Goal: Task Accomplishment & Management: Complete application form

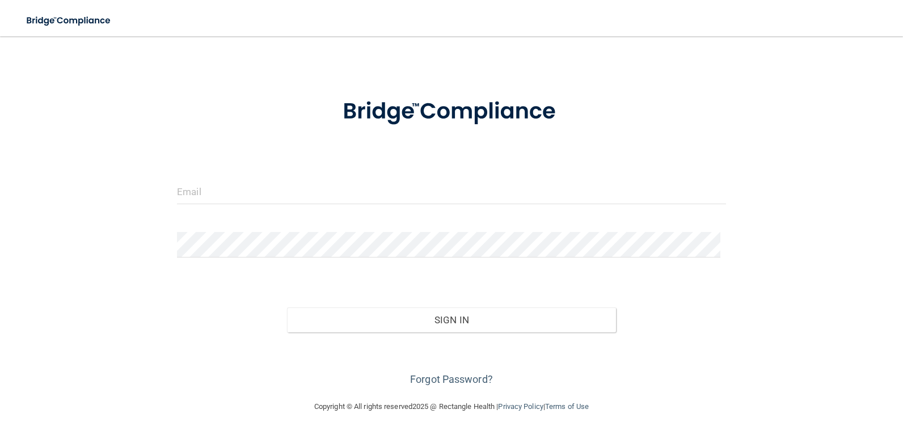
scroll to position [34, 0]
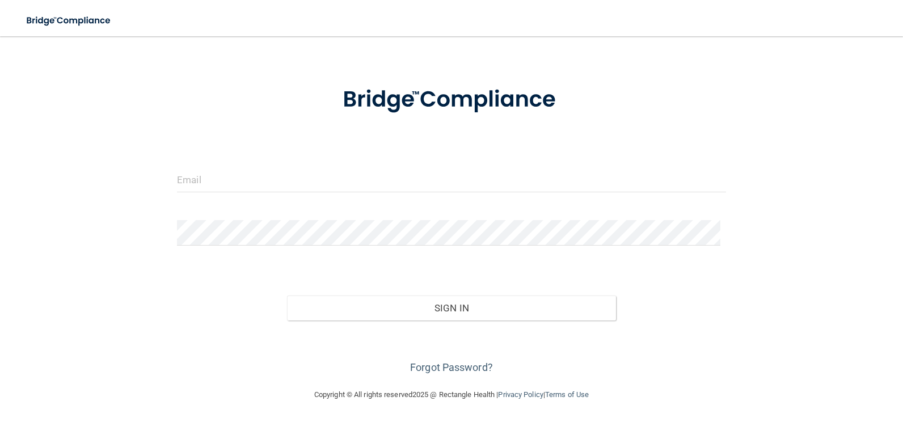
drag, startPoint x: 444, startPoint y: 273, endPoint x: 441, endPoint y: 299, distance: 26.9
click at [444, 275] on div "Sign In" at bounding box center [451, 297] width 566 height 48
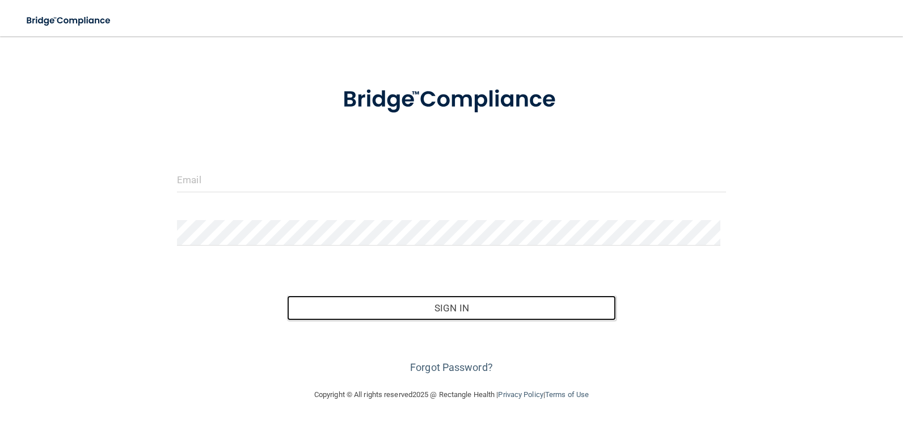
drag, startPoint x: 437, startPoint y: 315, endPoint x: 435, endPoint y: 324, distance: 9.2
click at [436, 318] on button "Sign In" at bounding box center [452, 308] width 330 height 25
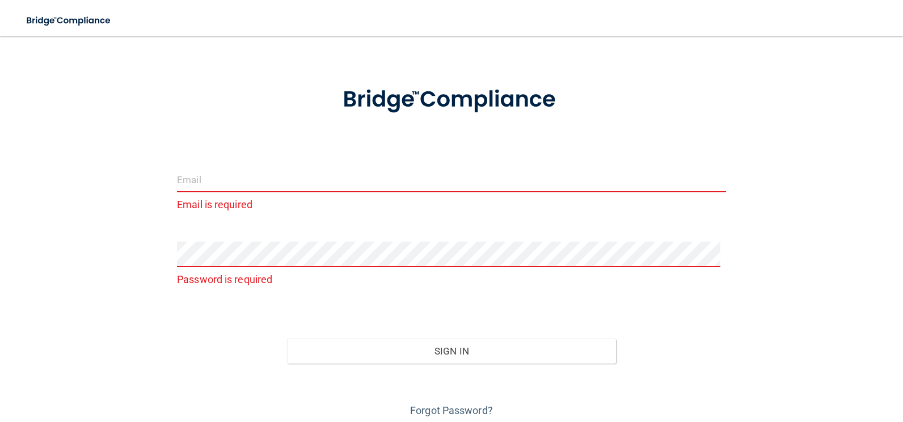
click at [201, 174] on input "email" at bounding box center [451, 180] width 549 height 26
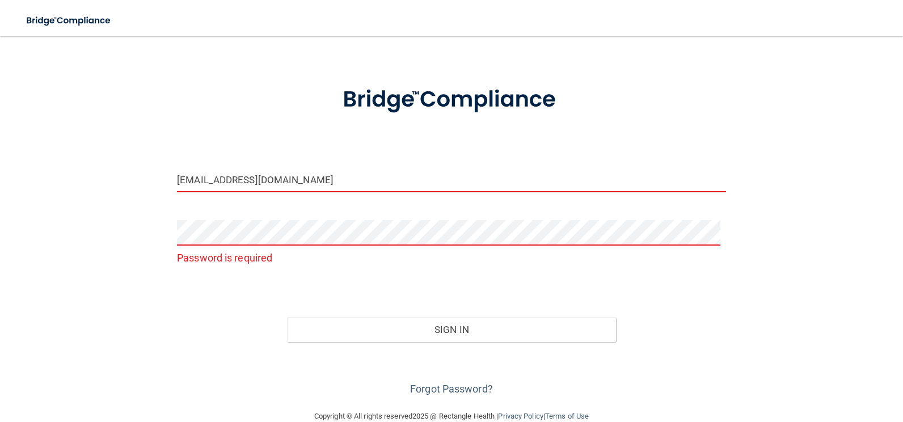
type input "[EMAIL_ADDRESS][DOMAIN_NAME]"
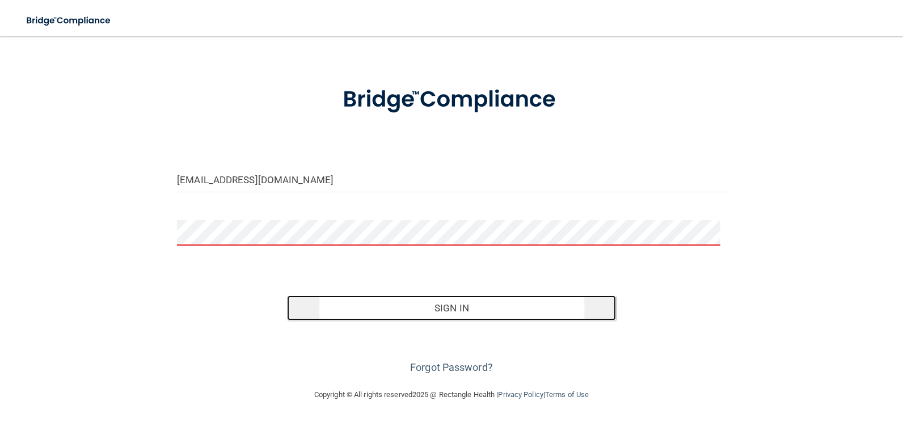
click at [446, 311] on button "Sign In" at bounding box center [452, 308] width 330 height 25
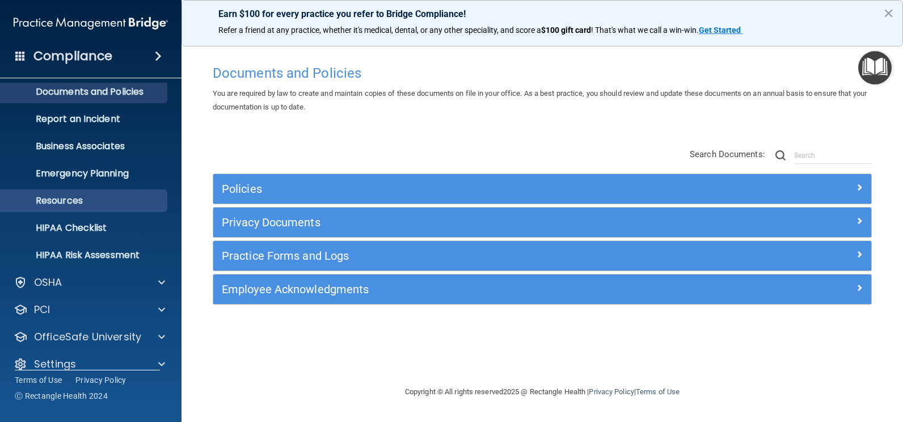
scroll to position [49, 0]
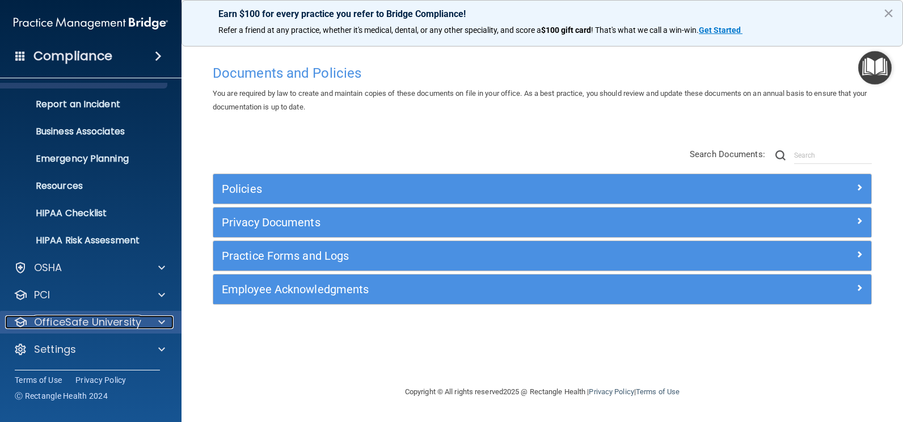
click at [95, 318] on p "OfficeSafe University" at bounding box center [87, 322] width 107 height 14
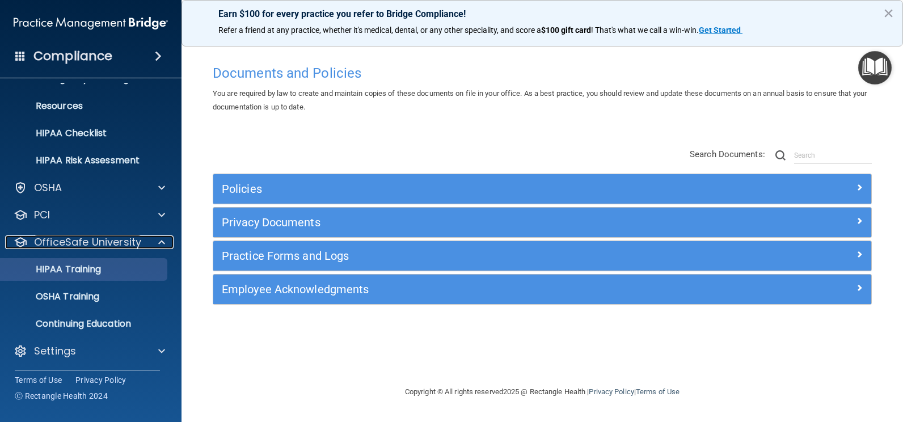
scroll to position [130, 0]
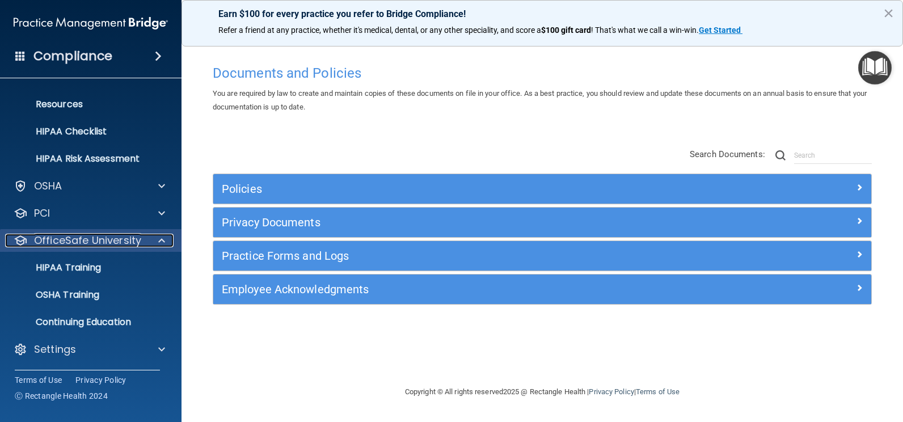
click at [139, 243] on p "OfficeSafe University" at bounding box center [87, 241] width 107 height 14
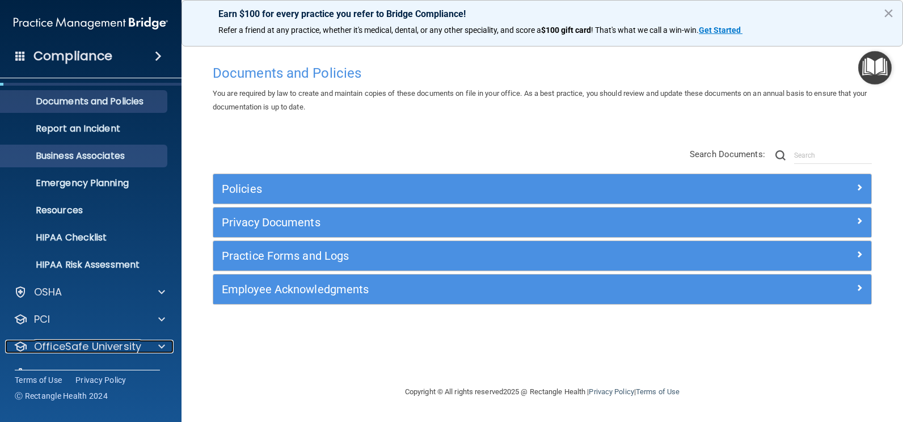
scroll to position [0, 0]
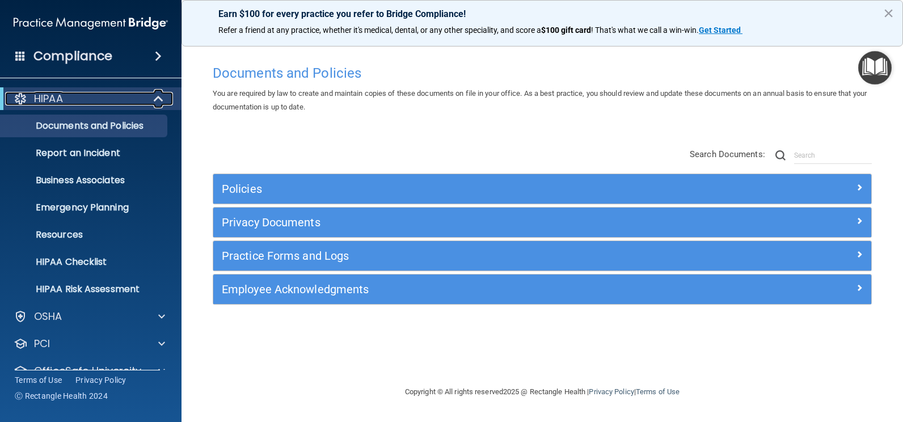
click at [155, 97] on span at bounding box center [160, 99] width 10 height 14
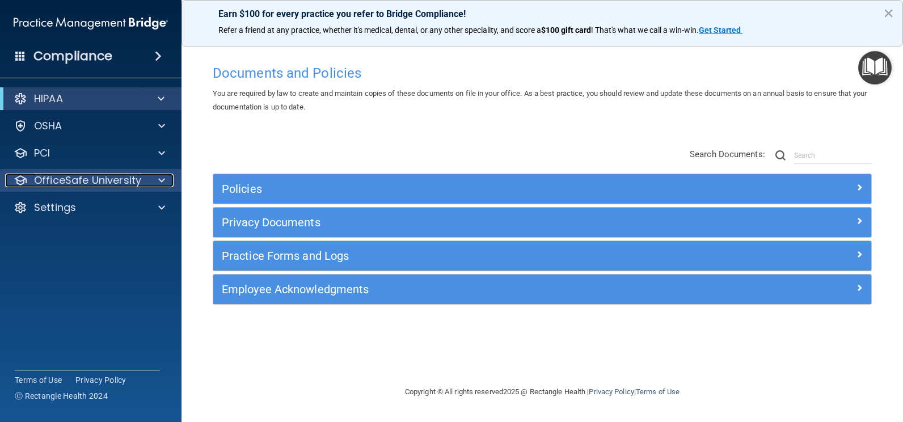
click at [154, 181] on div at bounding box center [160, 181] width 28 height 14
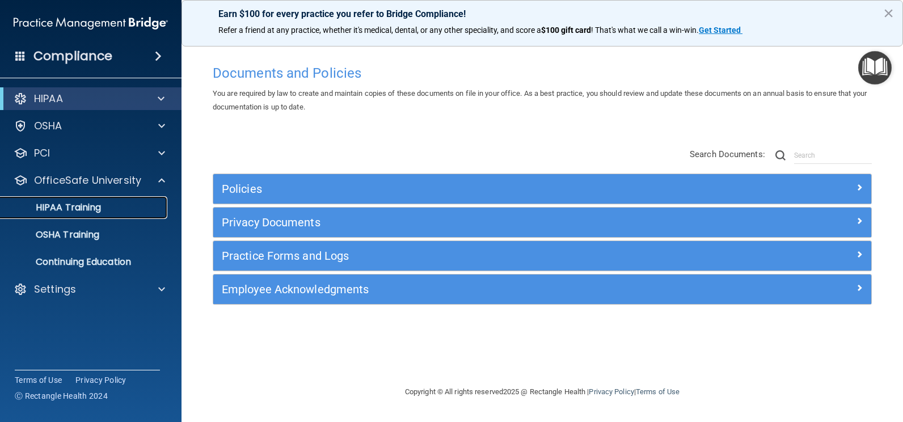
click at [69, 212] on p "HIPAA Training" at bounding box center [54, 207] width 94 height 11
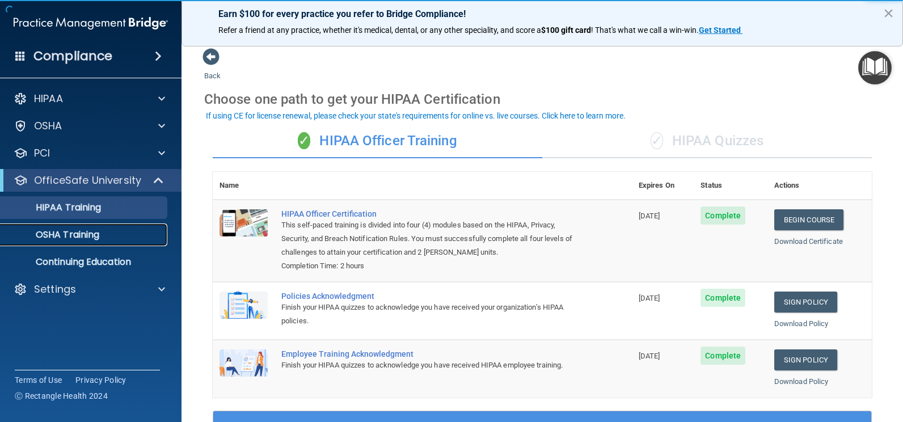
click at [61, 234] on p "OSHA Training" at bounding box center [53, 234] width 92 height 11
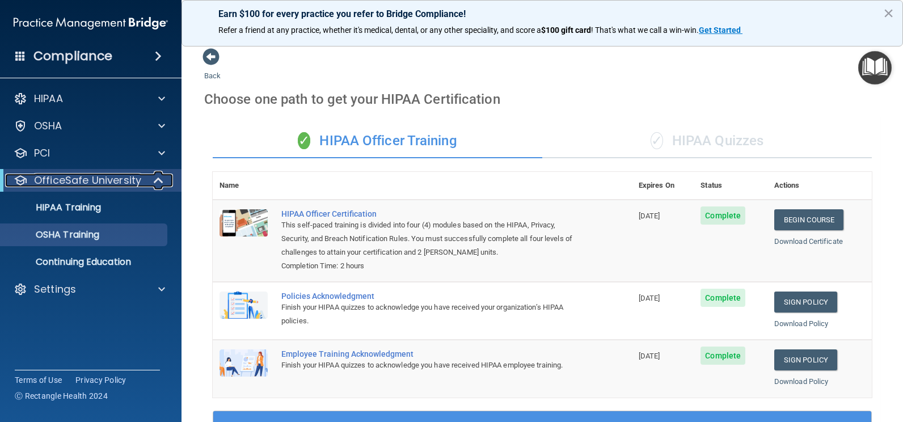
click at [58, 176] on p "OfficeSafe University" at bounding box center [87, 181] width 107 height 14
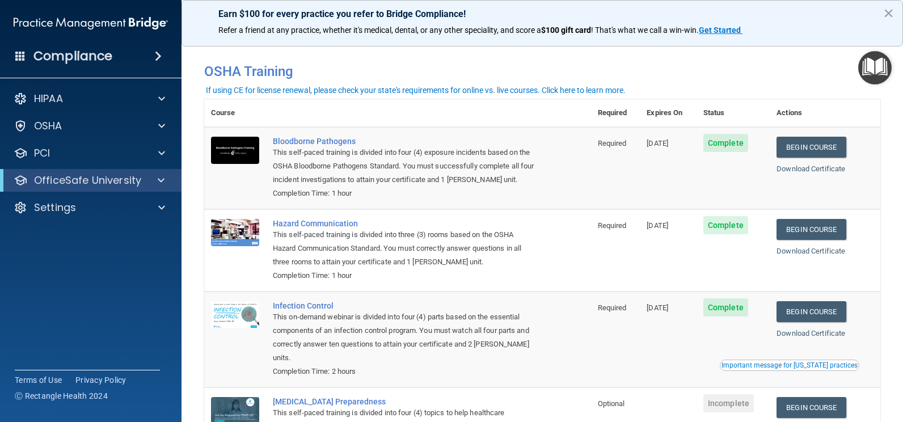
click at [155, 56] on span at bounding box center [158, 56] width 7 height 14
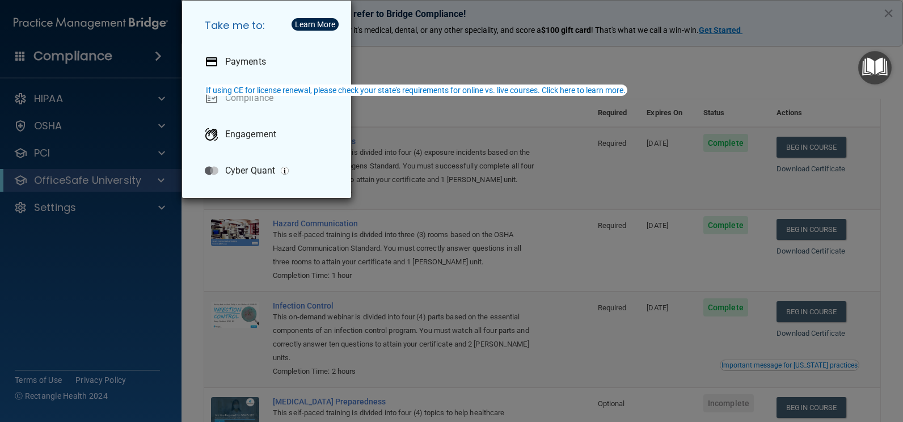
click at [96, 55] on div "Take me to: Payments Compliance Engagement Cyber Quant" at bounding box center [451, 211] width 903 height 422
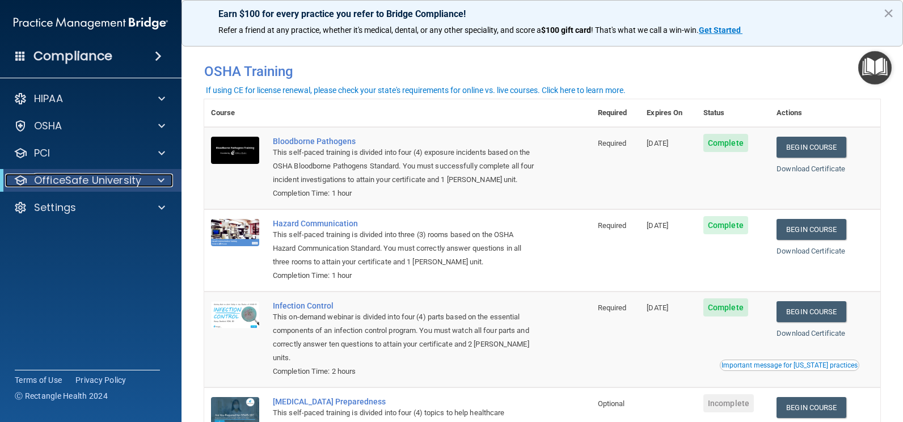
click at [56, 179] on p "OfficeSafe University" at bounding box center [87, 181] width 107 height 14
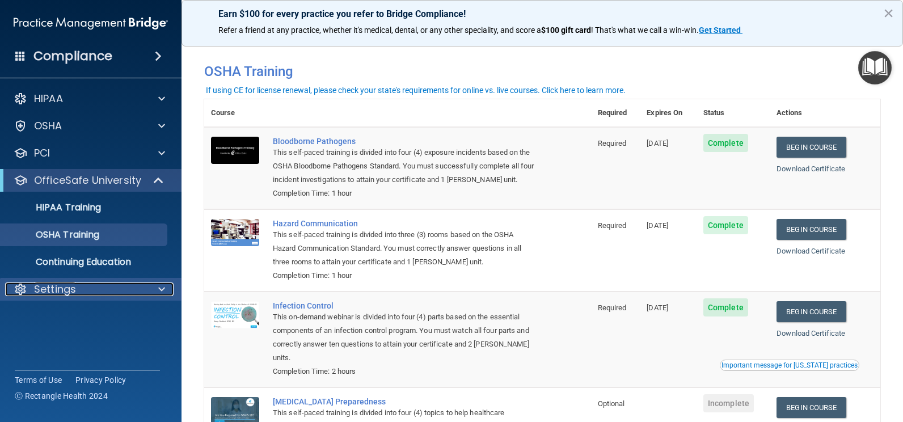
click at [61, 293] on p "Settings" at bounding box center [55, 289] width 42 height 14
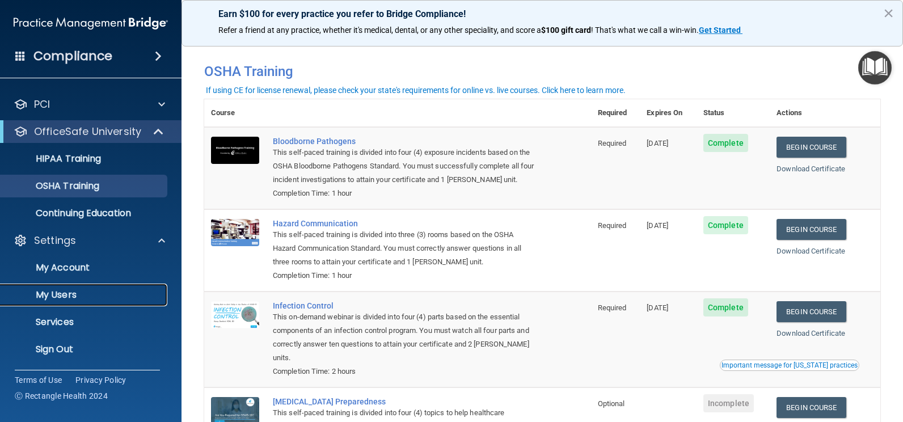
click at [62, 291] on p "My Users" at bounding box center [84, 294] width 155 height 11
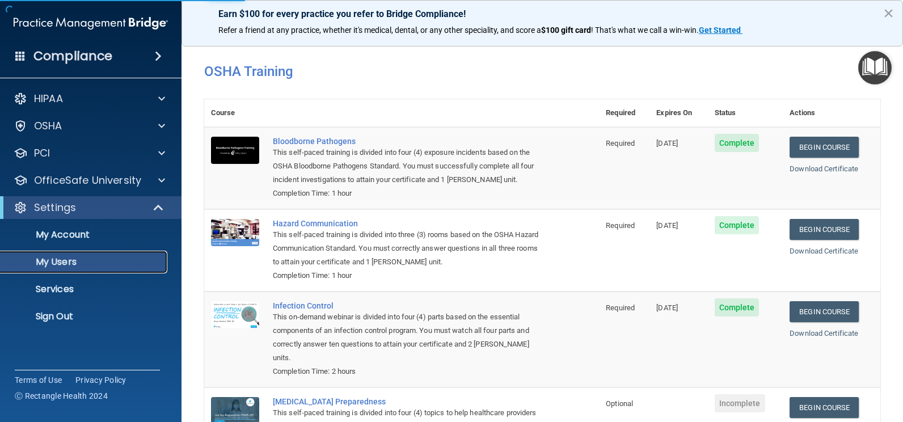
click at [64, 259] on p "My Users" at bounding box center [84, 261] width 155 height 11
select select "20"
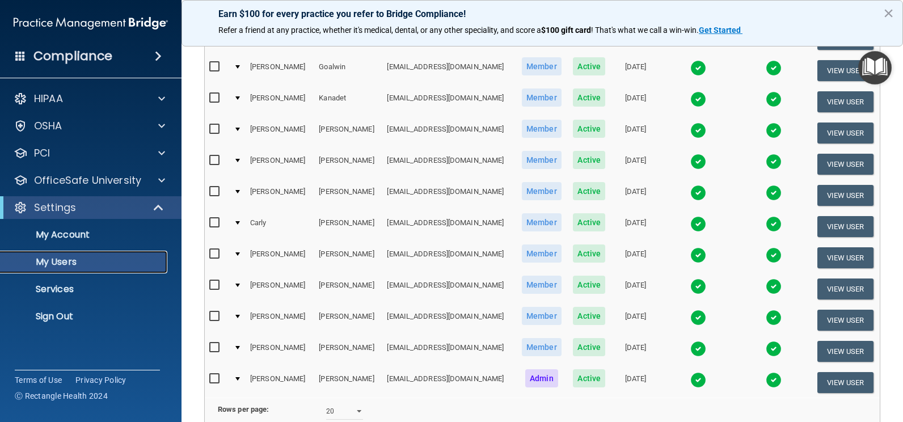
scroll to position [517, 0]
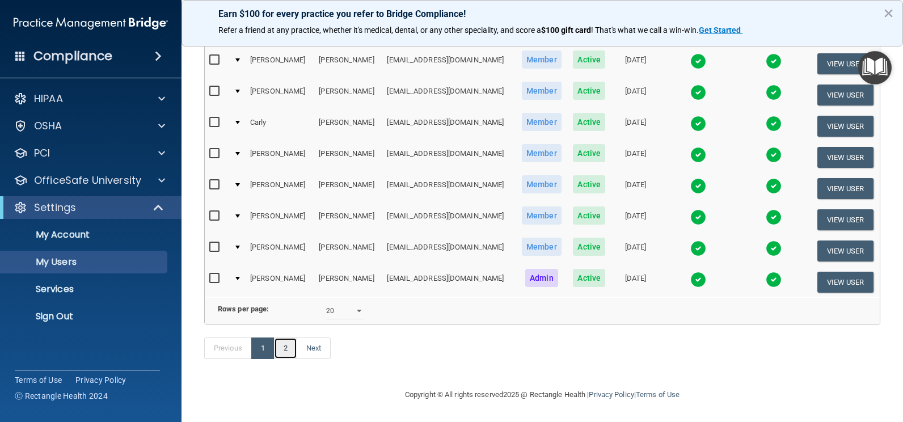
click at [288, 348] on link "2" at bounding box center [285, 348] width 23 height 22
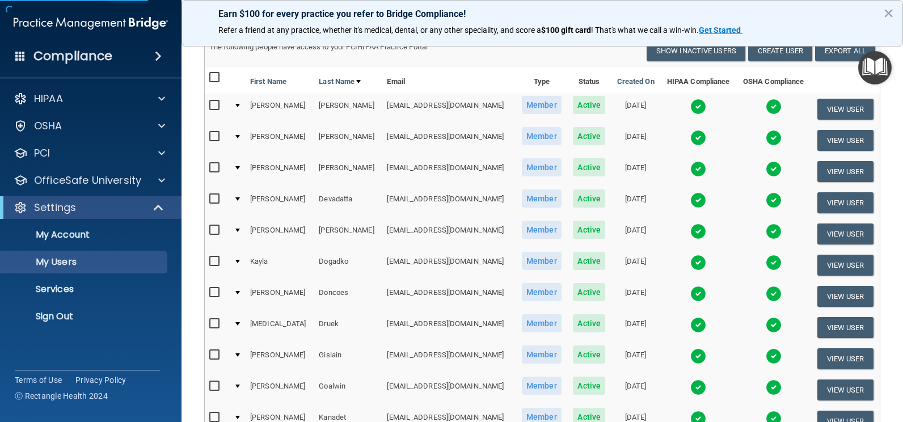
select select "20"
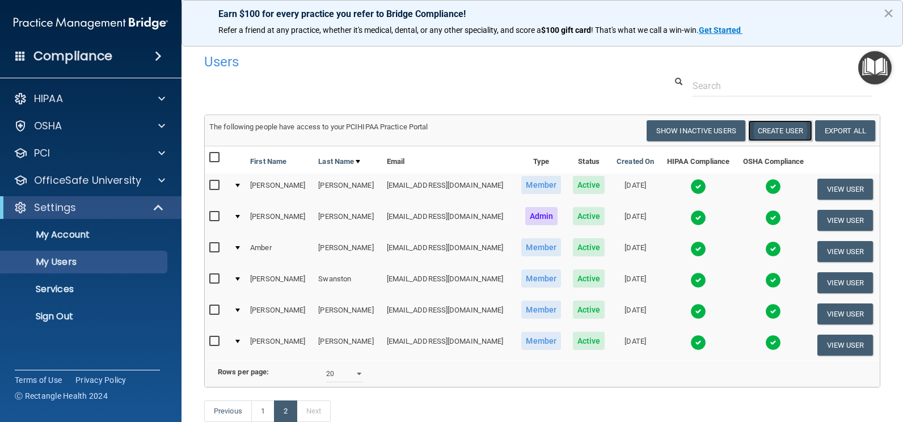
click at [765, 128] on button "Create User" at bounding box center [780, 130] width 64 height 21
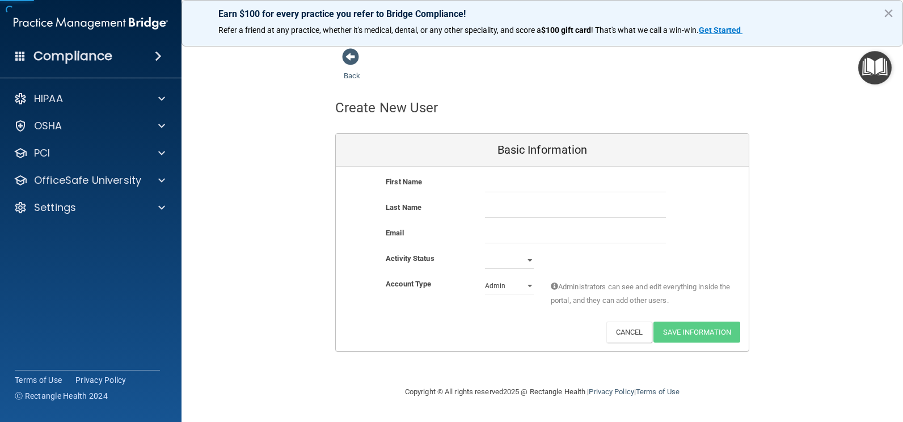
click at [484, 180] on div at bounding box center [575, 183] width 198 height 17
click at [492, 188] on input "text" at bounding box center [575, 183] width 181 height 17
type input "[PERSON_NAME]"
type input "Predki"
click at [496, 237] on input "email" at bounding box center [575, 234] width 181 height 17
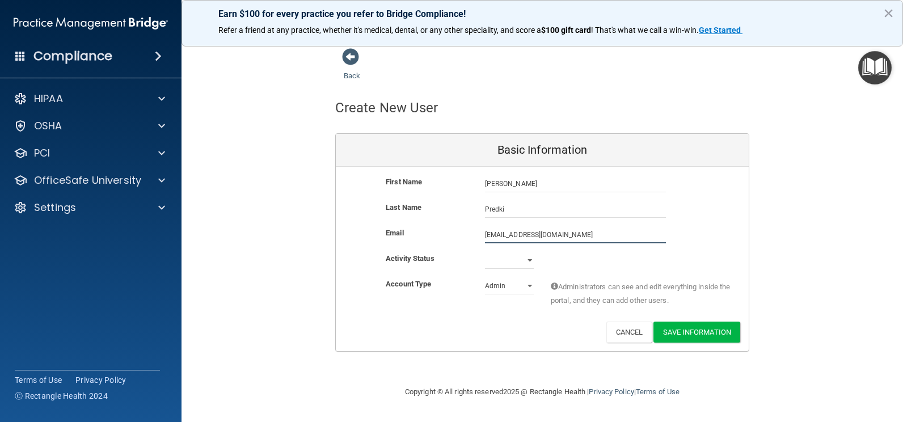
type input "[EMAIL_ADDRESS][DOMAIN_NAME]"
drag, startPoint x: 320, startPoint y: 269, endPoint x: 535, endPoint y: 266, distance: 215.6
click at [324, 269] on div "Back Create New User Basic Information First Name [PERSON_NAME] [PERSON_NAME] L…" at bounding box center [542, 201] width 676 height 306
click at [530, 264] on select "Active Inactive" at bounding box center [509, 262] width 49 height 17
select select "active"
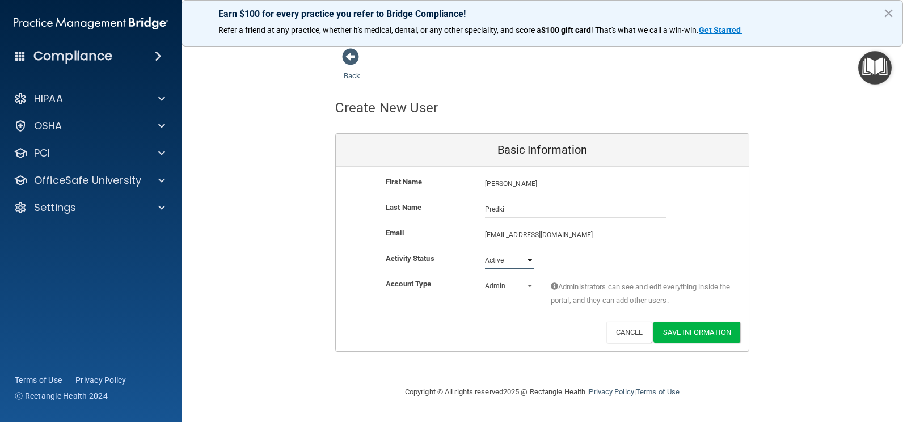
click at [485, 252] on select "Active Inactive" at bounding box center [509, 260] width 49 height 17
drag, startPoint x: 503, startPoint y: 284, endPoint x: 508, endPoint y: 287, distance: 6.1
click at [503, 284] on select "Admin Member" at bounding box center [509, 285] width 49 height 17
select select "practice_member"
click at [485, 277] on select "Admin Member" at bounding box center [509, 285] width 49 height 17
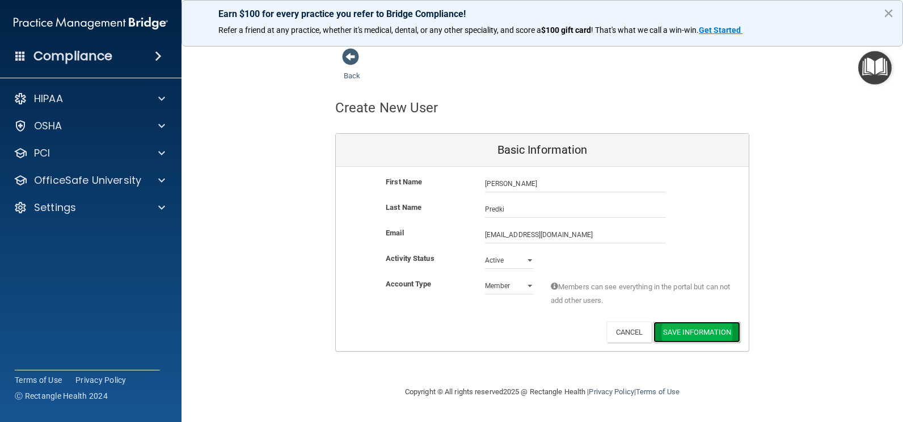
click at [690, 335] on button "Save Information" at bounding box center [696, 332] width 87 height 21
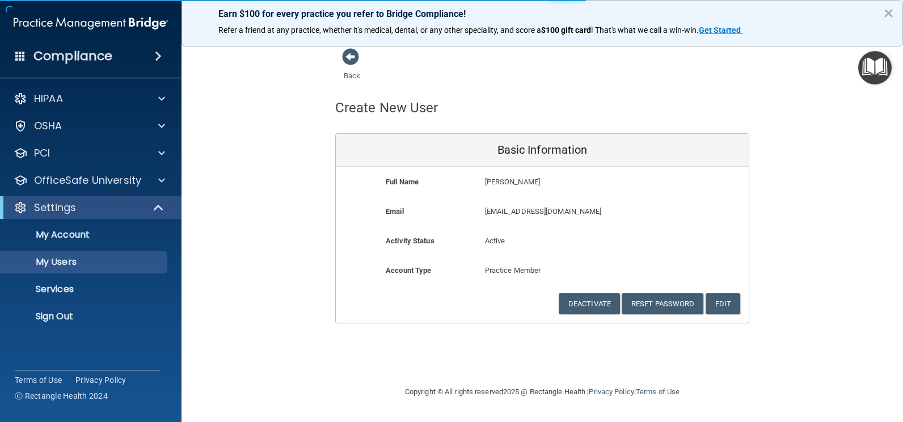
select select "20"
